Goal: Task Accomplishment & Management: Use online tool/utility

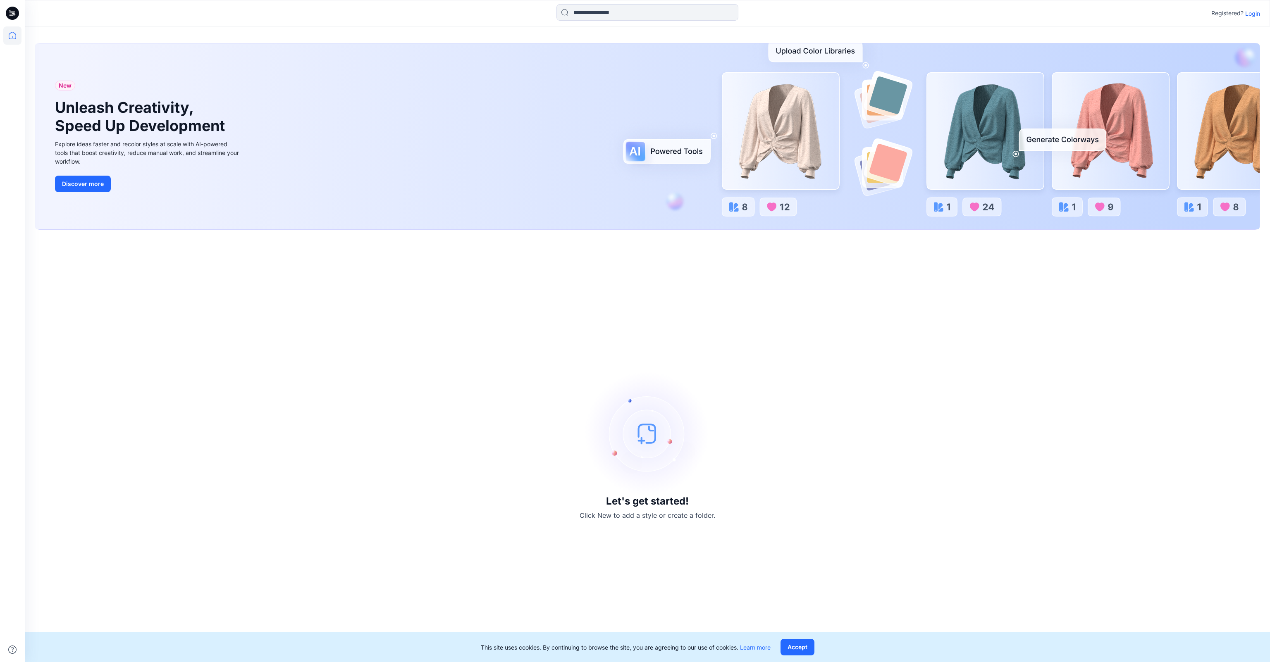
click at [840, 361] on div "Let's get started! Click New to add a style or create a folder." at bounding box center [648, 446] width 1226 height 413
click at [1256, 12] on p "Login" at bounding box center [1253, 13] width 15 height 9
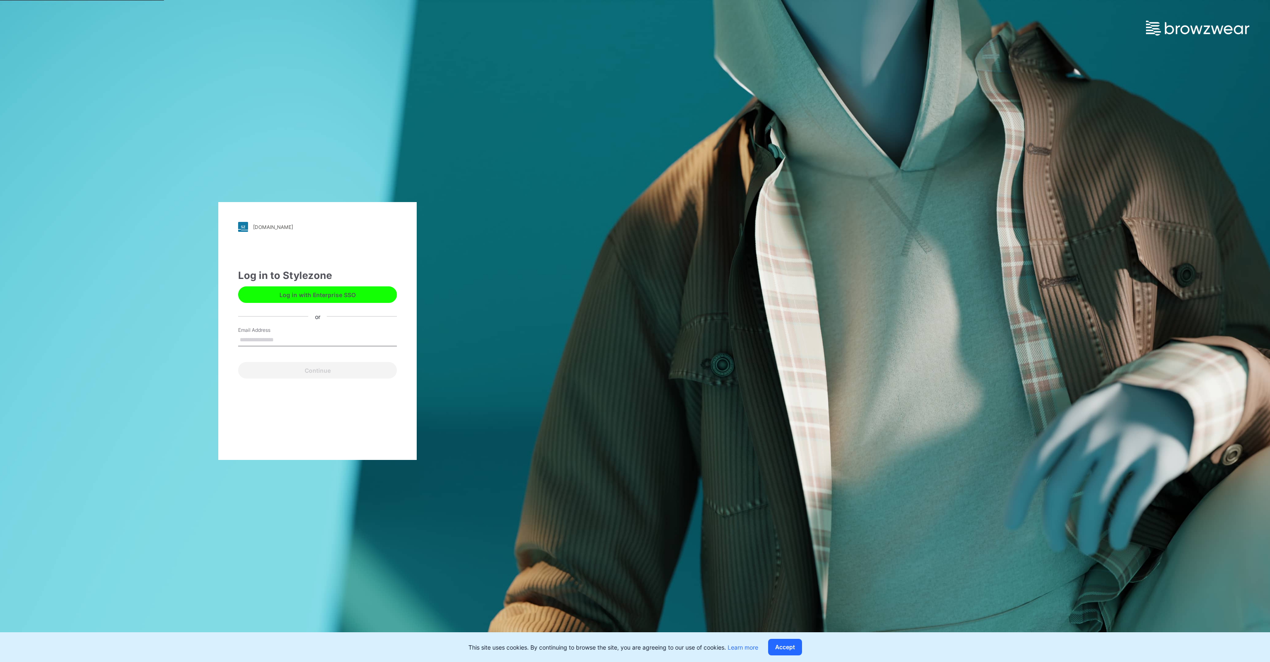
click at [260, 343] on input "Email Address" at bounding box center [317, 340] width 159 height 12
type input "**********"
click at [303, 369] on button "Continue" at bounding box center [317, 370] width 159 height 17
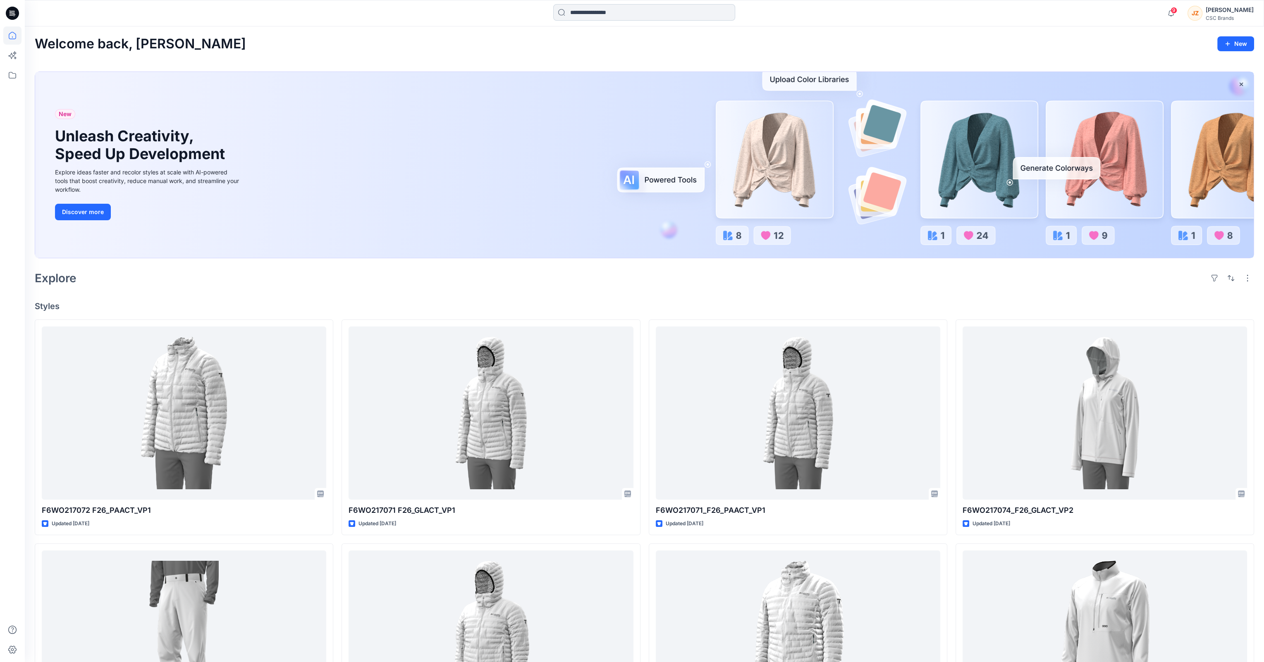
click at [686, 8] on input at bounding box center [644, 12] width 182 height 17
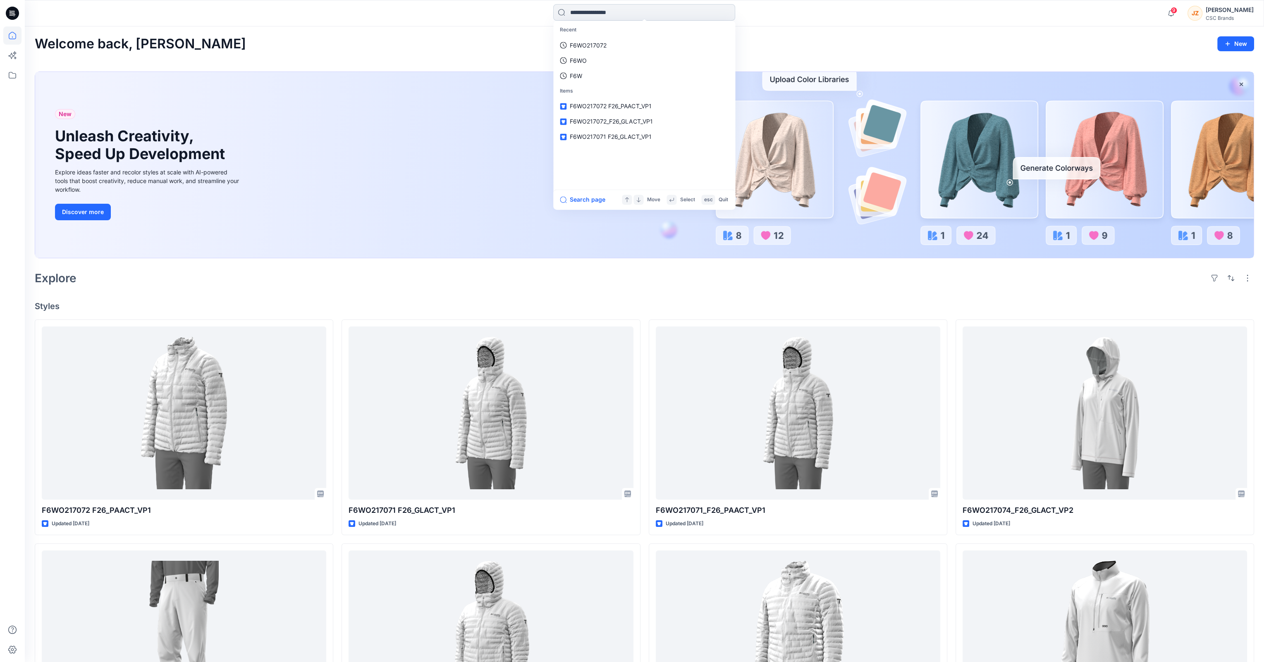
type input "*"
type input "**********"
click at [656, 14] on input "**********" at bounding box center [644, 12] width 182 height 17
click at [650, 58] on span "F26_GLACT_VP2" at bounding box center [631, 60] width 44 height 7
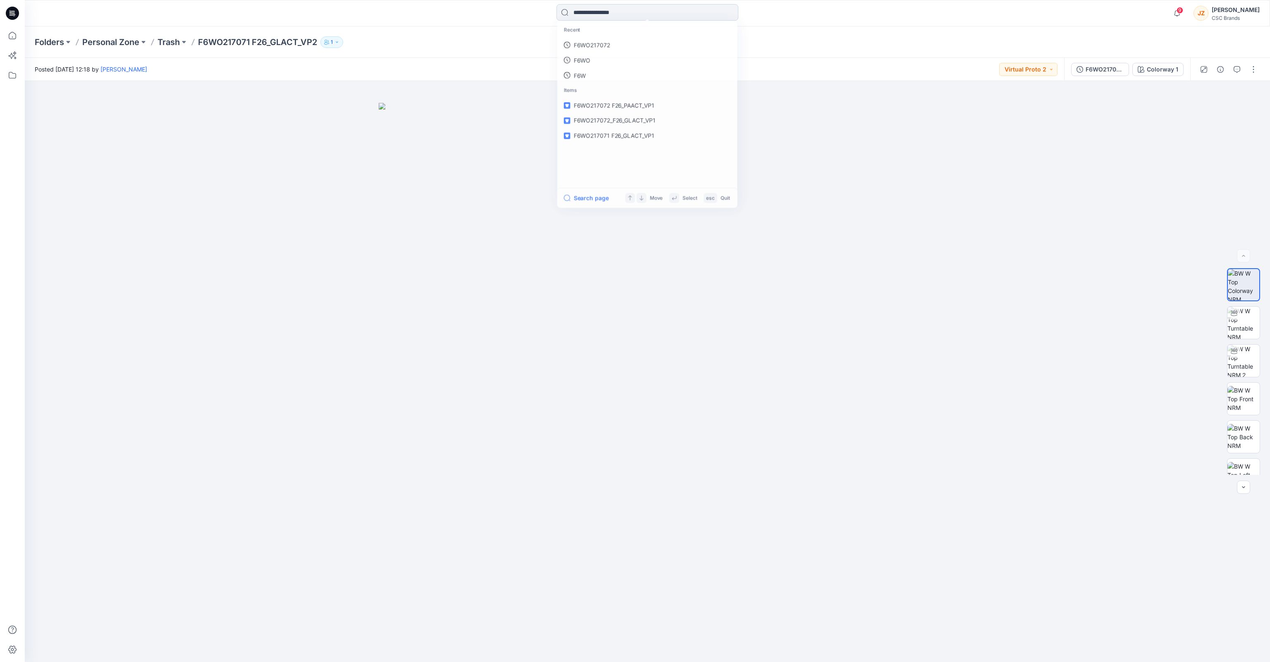
click at [641, 8] on input at bounding box center [648, 12] width 182 height 17
click at [649, 14] on input at bounding box center [648, 12] width 182 height 17
click at [617, 45] on link "F6WO217071" at bounding box center [647, 45] width 179 height 15
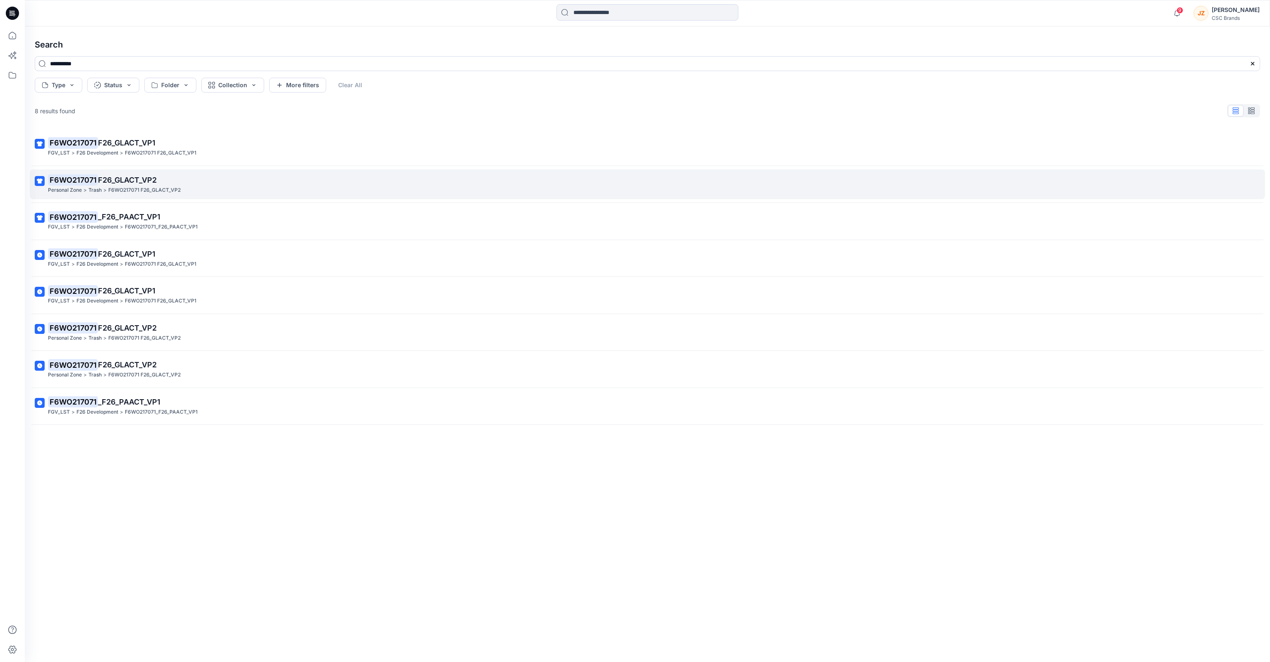
click at [137, 181] on span "F26_GLACT_VP2" at bounding box center [127, 180] width 59 height 9
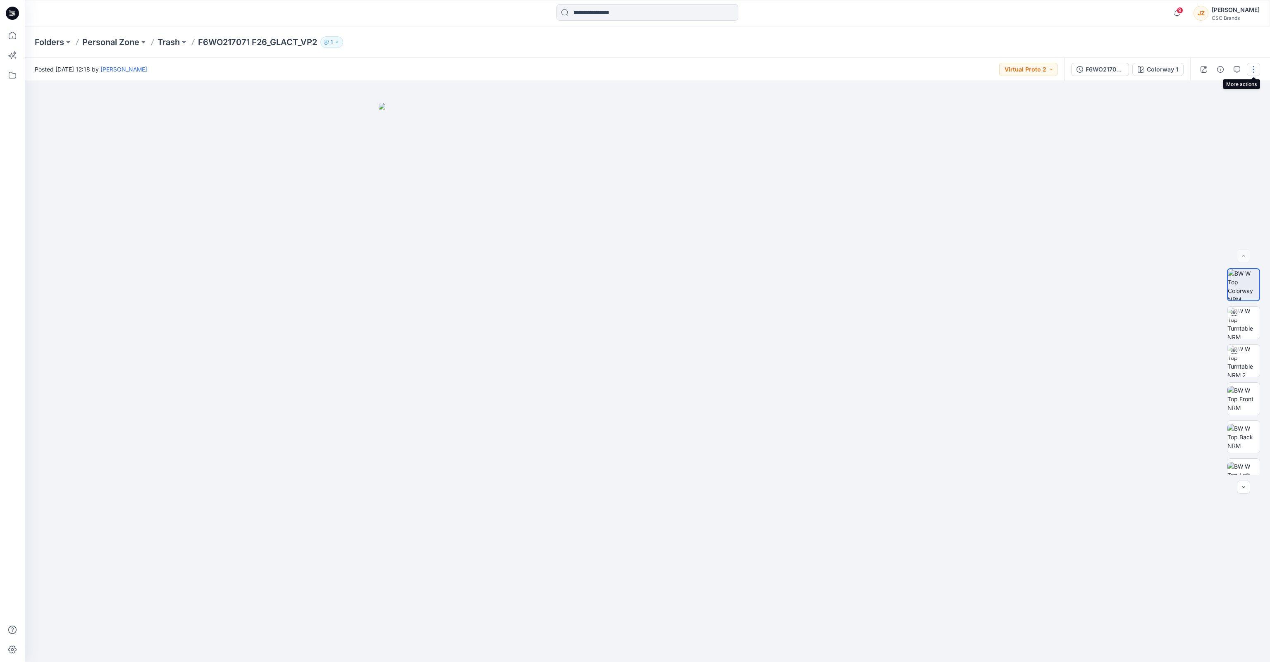
click at [1252, 68] on button "button" at bounding box center [1253, 69] width 13 height 13
click at [1229, 158] on p "Duplicate to..." at bounding box center [1215, 157] width 38 height 9
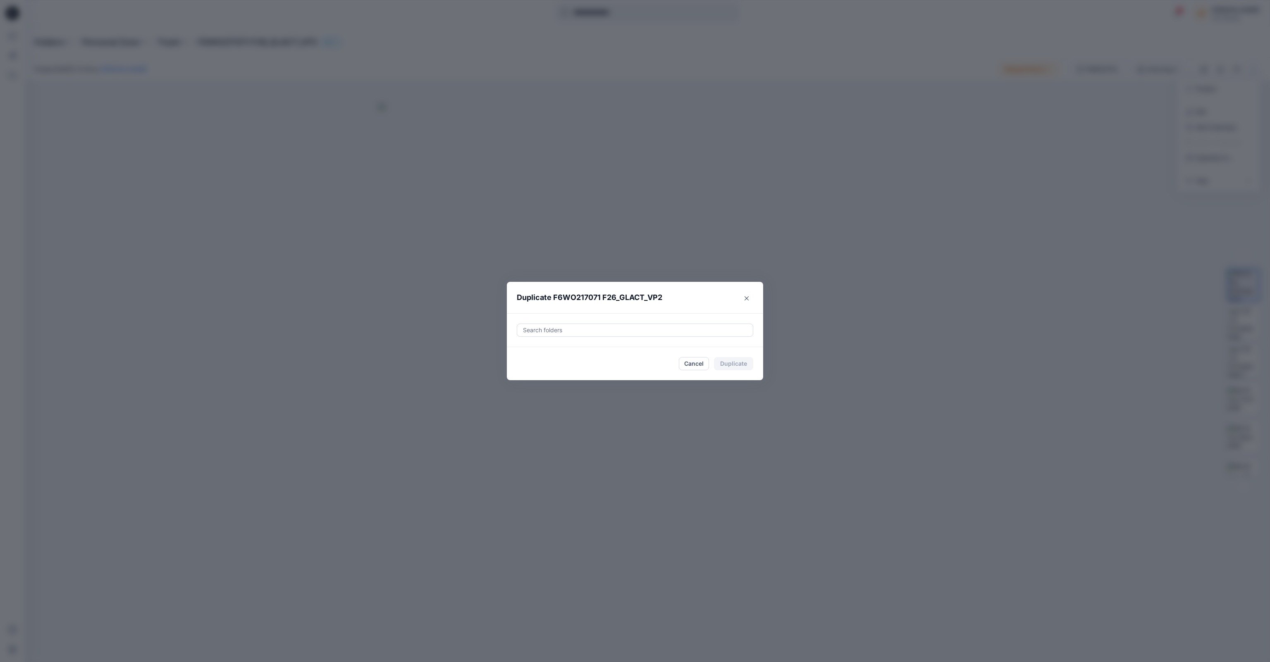
drag, startPoint x: 691, startPoint y: 367, endPoint x: 749, endPoint y: 347, distance: 61.2
click at [691, 366] on button "Cancel" at bounding box center [694, 363] width 30 height 13
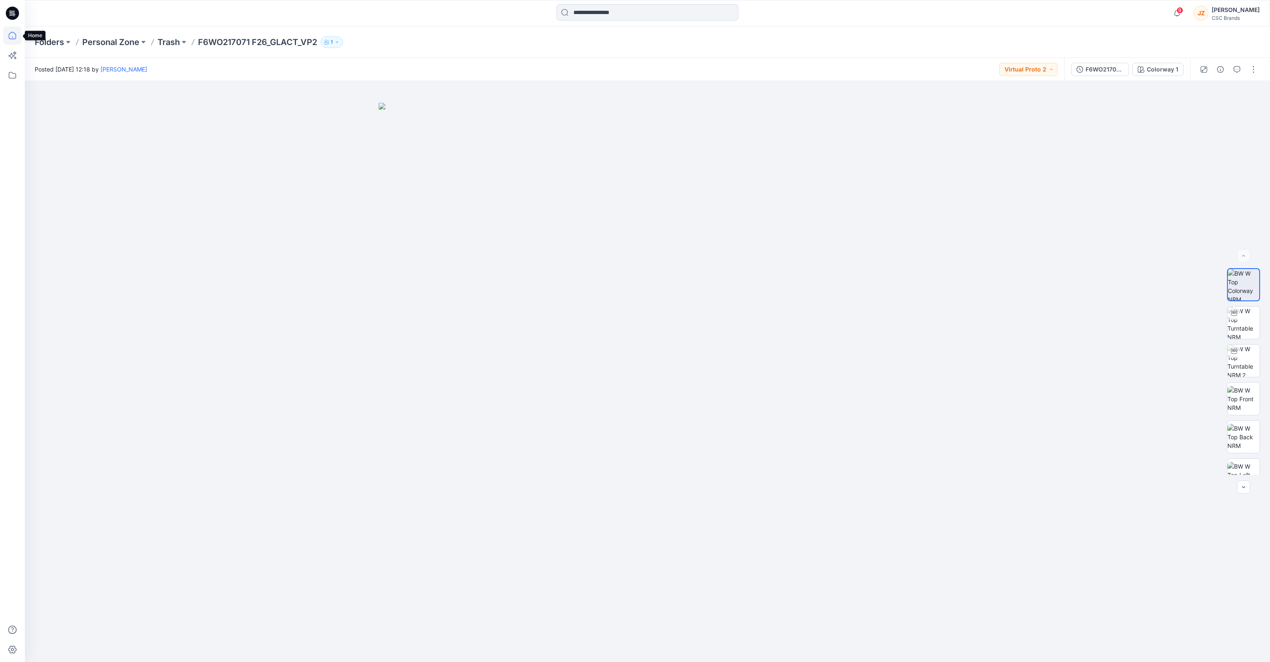
click at [8, 32] on icon at bounding box center [12, 35] width 18 height 18
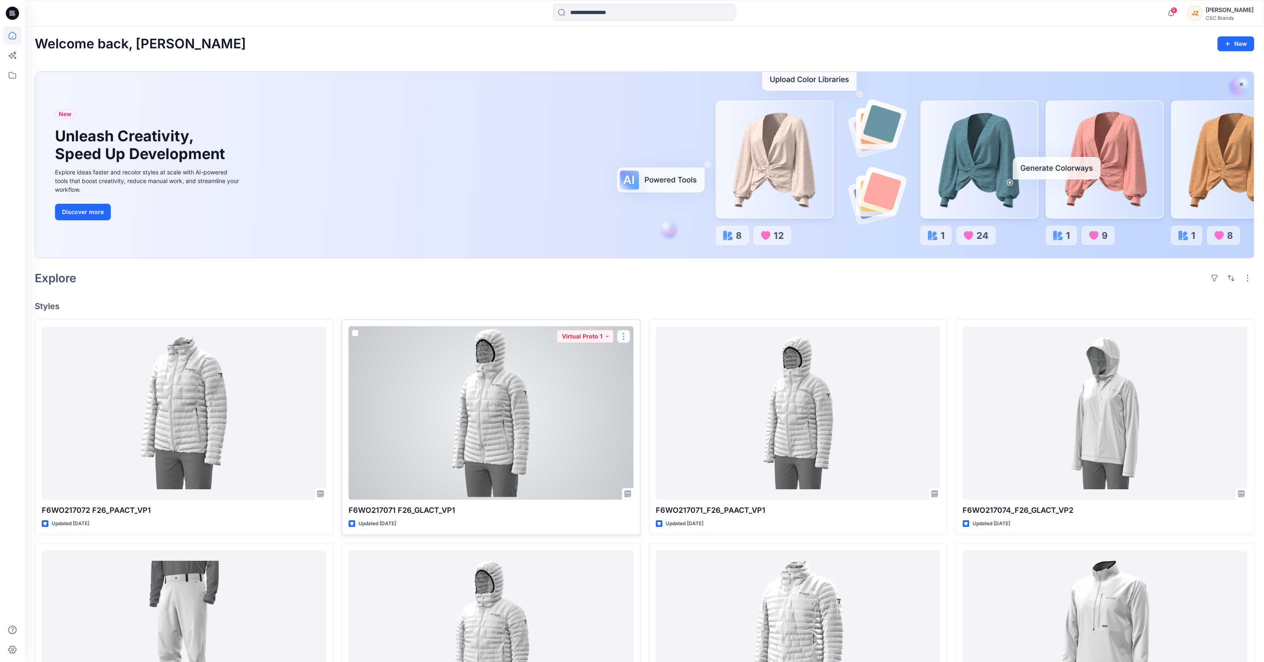
click at [624, 337] on button "button" at bounding box center [623, 336] width 13 height 13
click at [642, 386] on p "Duplicate to..." at bounding box center [653, 386] width 38 height 9
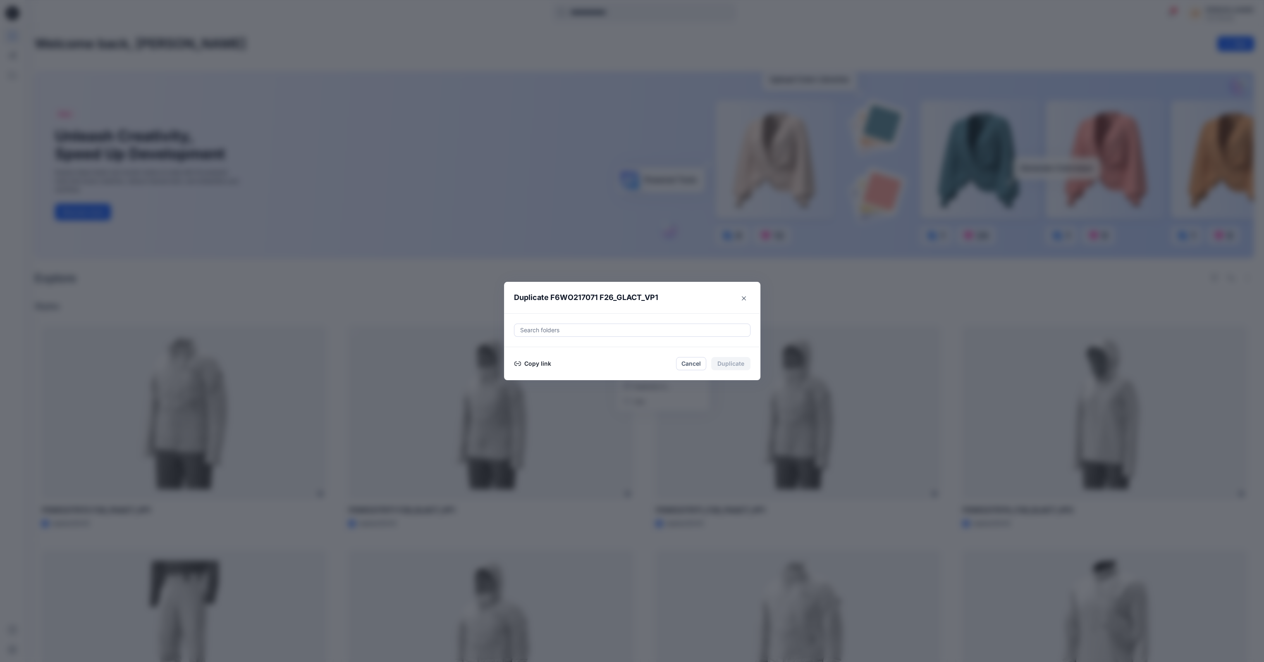
click at [533, 362] on button "Copy link" at bounding box center [533, 364] width 38 height 10
click at [698, 367] on button "Cancel" at bounding box center [691, 367] width 30 height 13
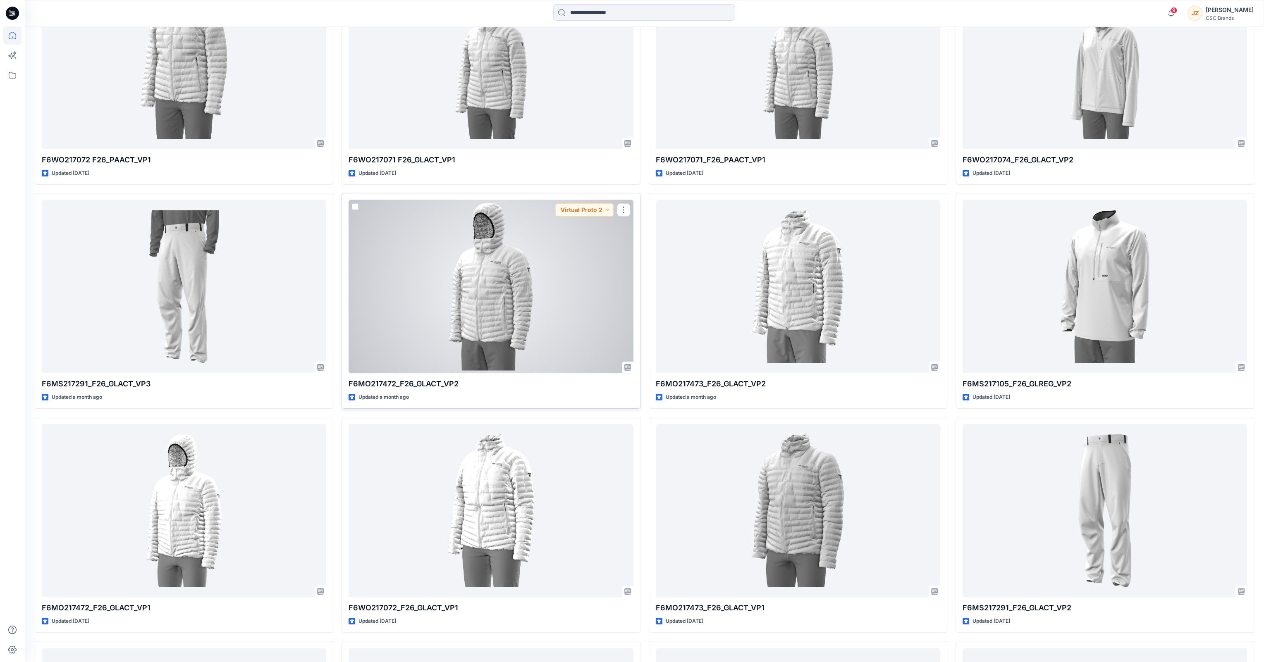
scroll to position [195, 0]
